Goal: Information Seeking & Learning: Learn about a topic

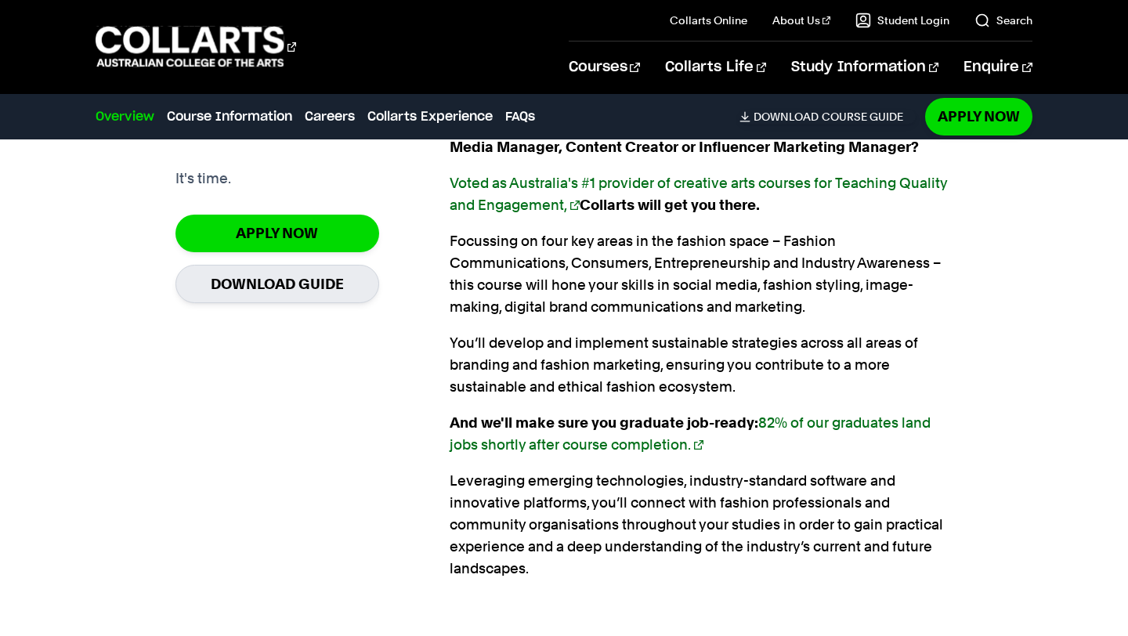
scroll to position [1131, 0]
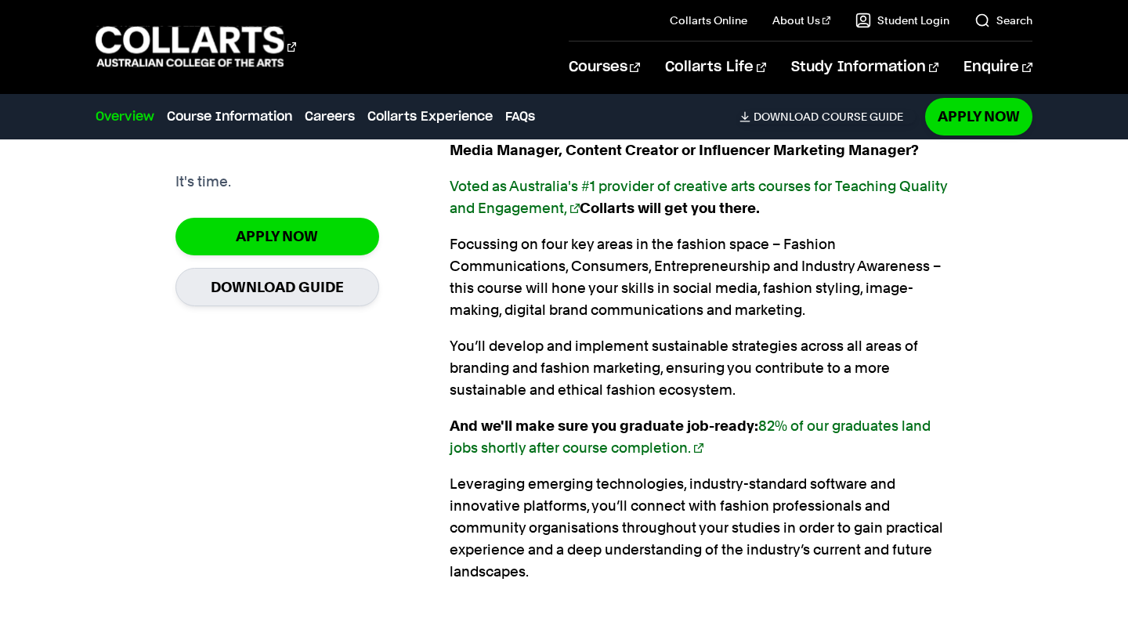
click at [666, 303] on p "Focussing on four key areas in the fashion space – Fashion Communications, Cons…" at bounding box center [701, 277] width 503 height 88
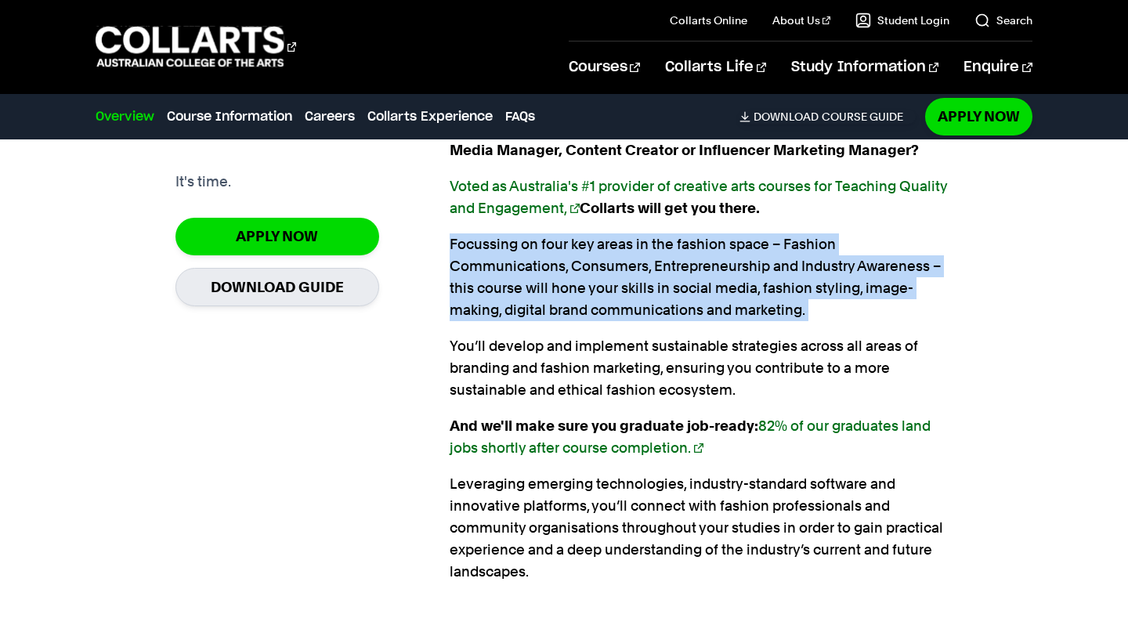
click at [666, 303] on p "Focussing on four key areas in the fashion space – Fashion Communications, Cons…" at bounding box center [701, 277] width 503 height 88
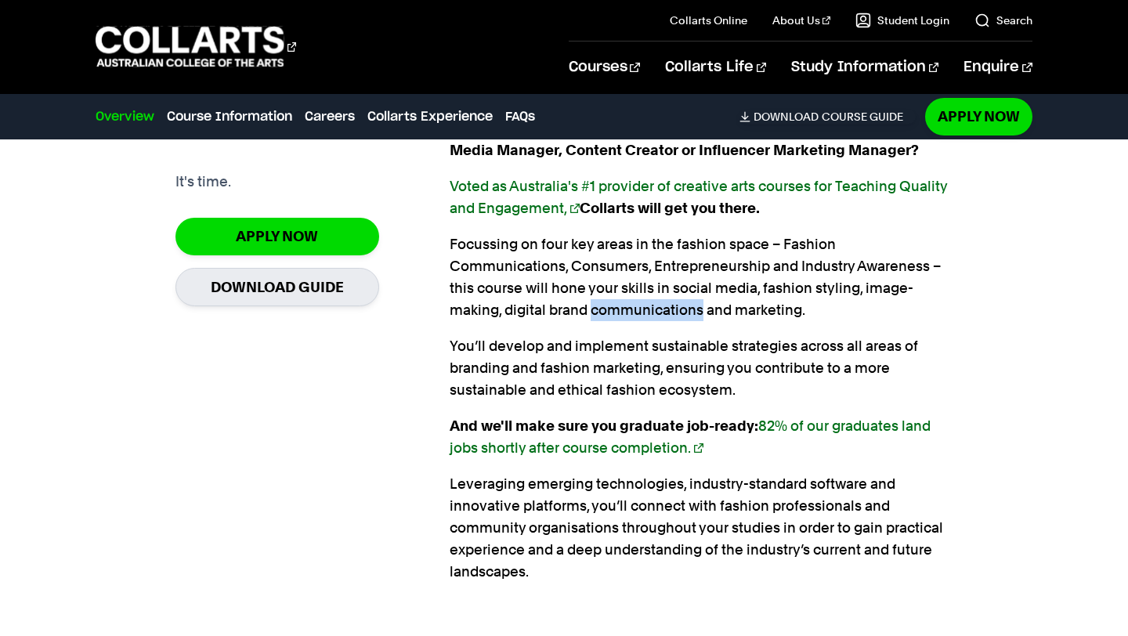
click at [666, 303] on p "Focussing on four key areas in the fashion space – Fashion Communications, Cons…" at bounding box center [701, 277] width 503 height 88
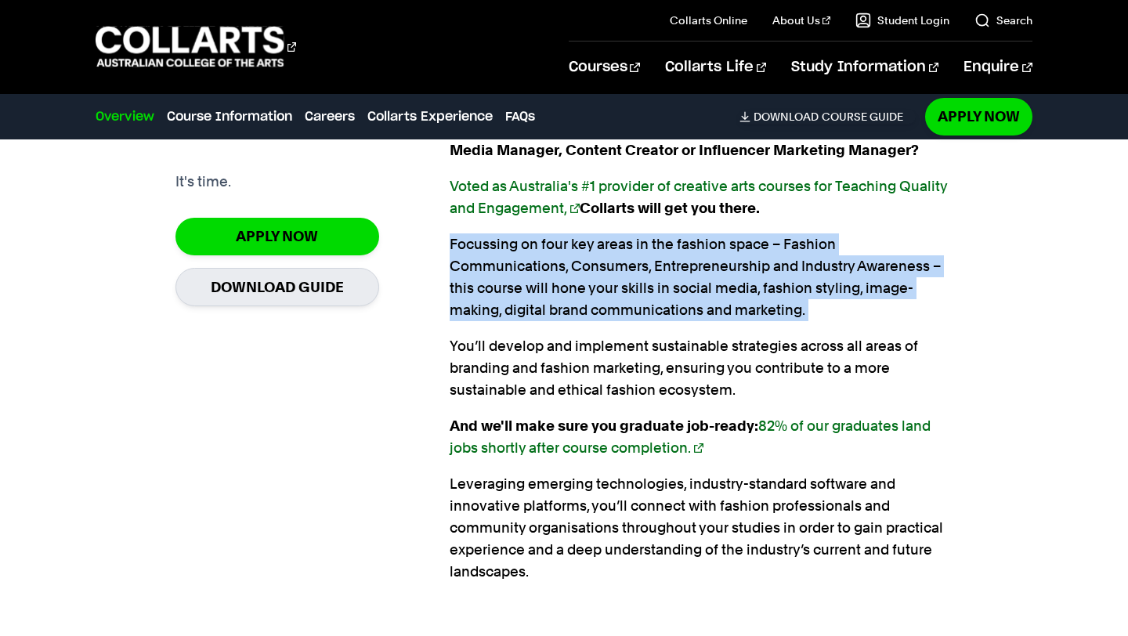
click at [666, 303] on p "Focussing on four key areas in the fashion space – Fashion Communications, Cons…" at bounding box center [701, 277] width 503 height 88
click at [669, 294] on p "Focussing on four key areas in the fashion space – Fashion Communications, Cons…" at bounding box center [701, 277] width 503 height 88
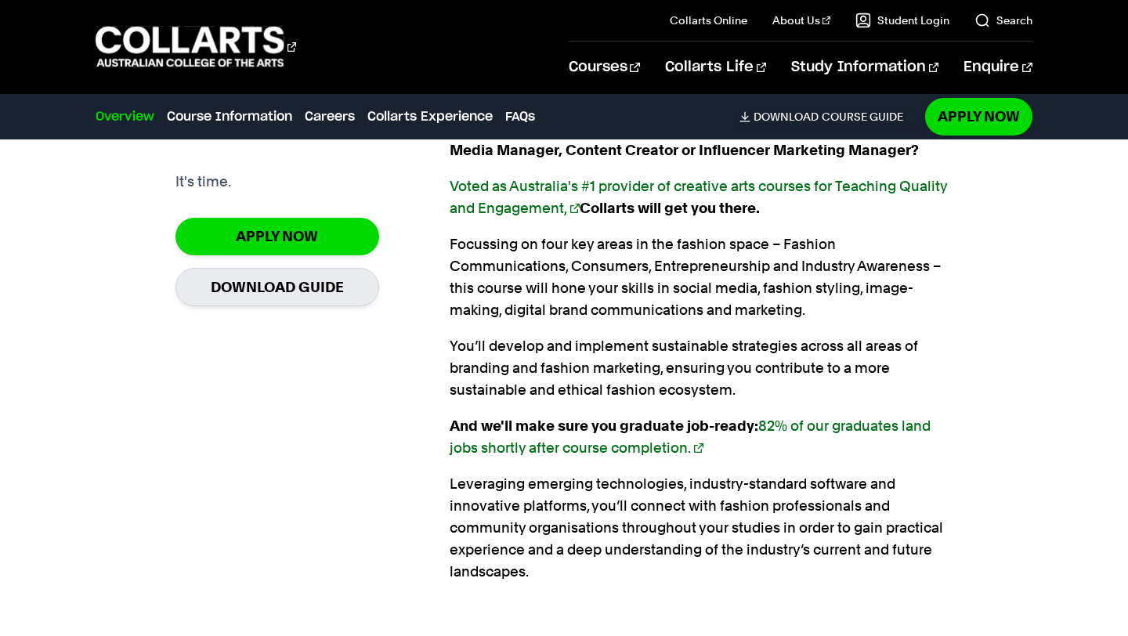
click at [670, 273] on p "Focussing on four key areas in the fashion space – Fashion Communications, Cons…" at bounding box center [701, 277] width 503 height 88
click at [670, 271] on p "Focussing on four key areas in the fashion space – Fashion Communications, Cons…" at bounding box center [701, 277] width 503 height 88
